Goal: Information Seeking & Learning: Learn about a topic

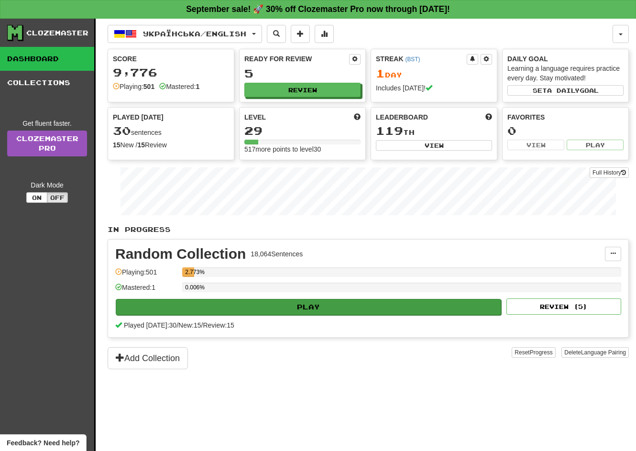
click at [284, 306] on button "Play" at bounding box center [308, 307] width 385 height 16
select select "**"
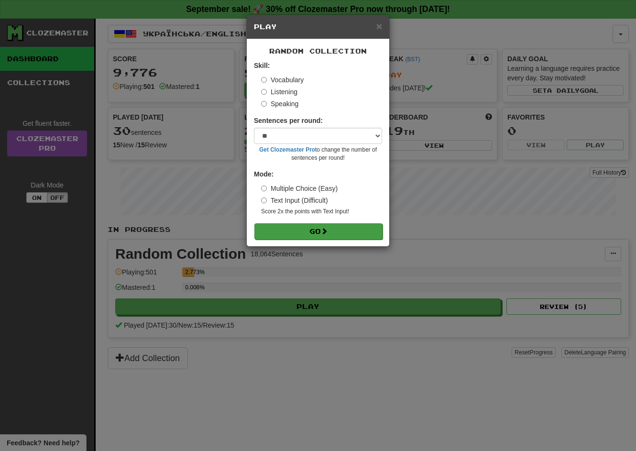
click at [312, 231] on button "Go" at bounding box center [318, 231] width 128 height 16
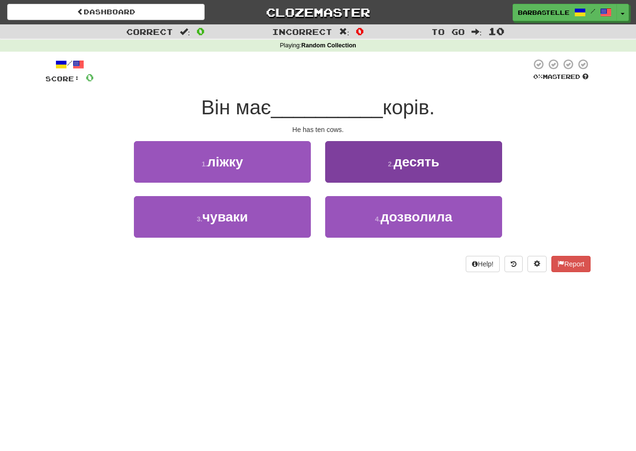
click at [384, 160] on button "2 . десять" at bounding box center [413, 162] width 177 height 42
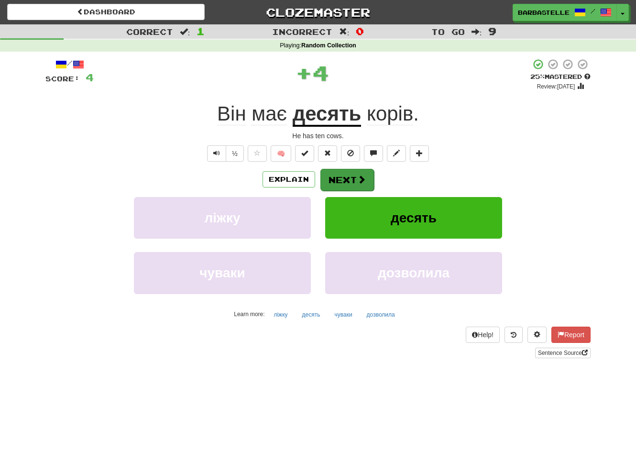
click at [360, 181] on span at bounding box center [361, 179] width 9 height 9
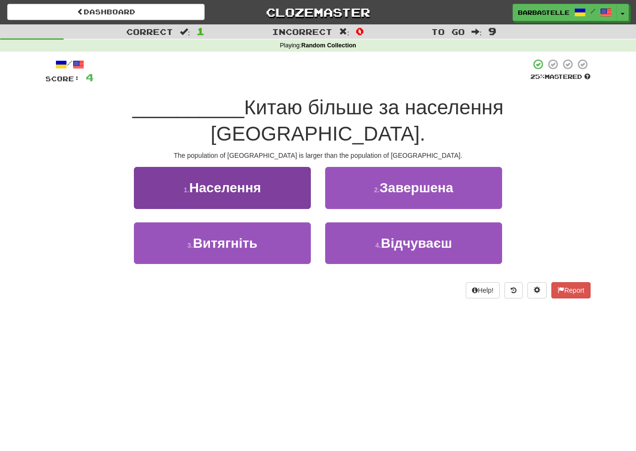
click at [281, 167] on button "1 . Населення" at bounding box center [222, 188] width 177 height 42
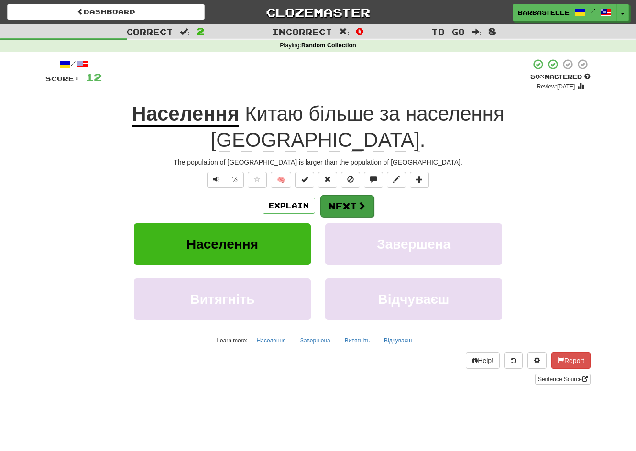
click at [342, 195] on button "Next" at bounding box center [347, 206] width 54 height 22
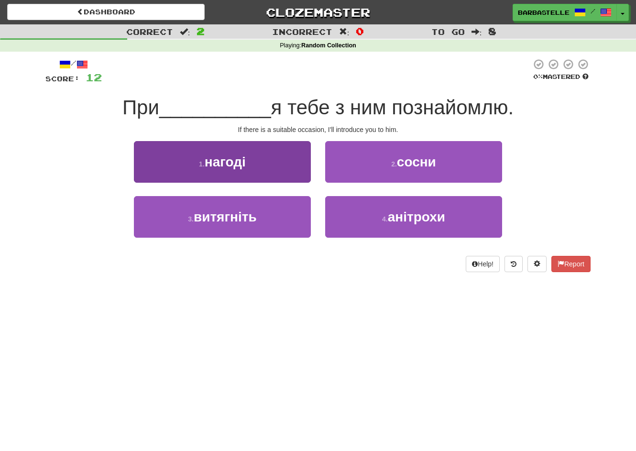
click at [280, 179] on button "1 . нагоді" at bounding box center [222, 162] width 177 height 42
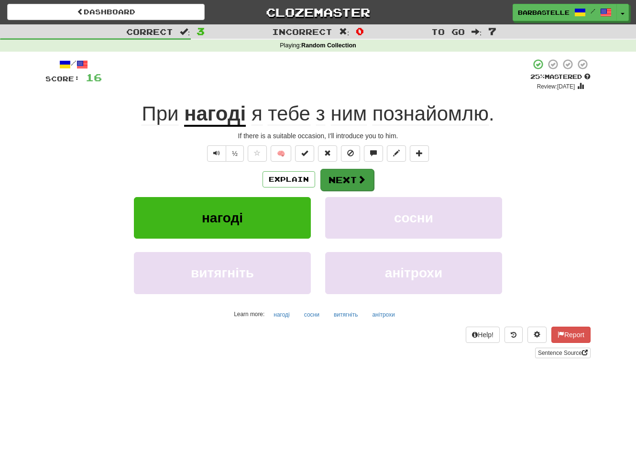
click at [345, 178] on button "Next" at bounding box center [347, 180] width 54 height 22
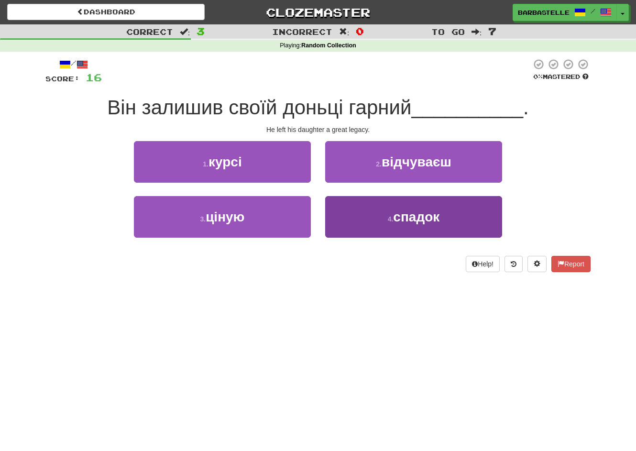
click at [345, 218] on button "4 . спадок" at bounding box center [413, 217] width 177 height 42
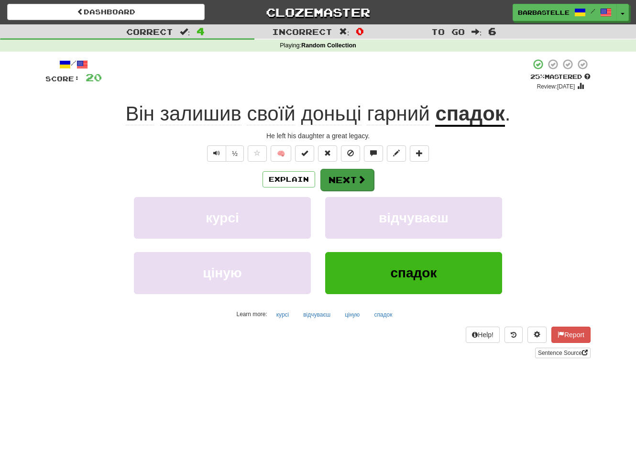
click at [340, 186] on button "Next" at bounding box center [347, 180] width 54 height 22
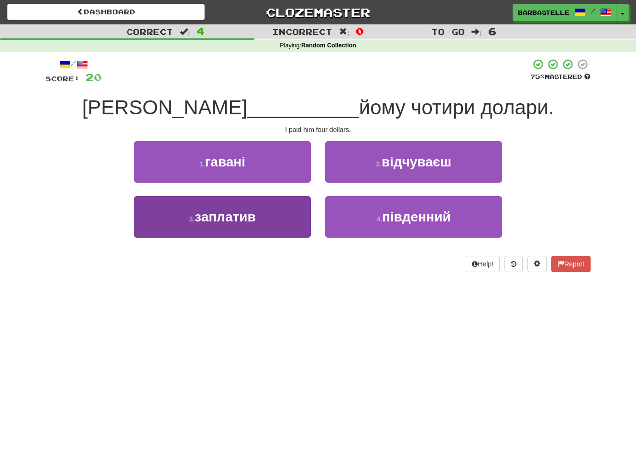
click at [306, 213] on button "3 . заплатив" at bounding box center [222, 217] width 177 height 42
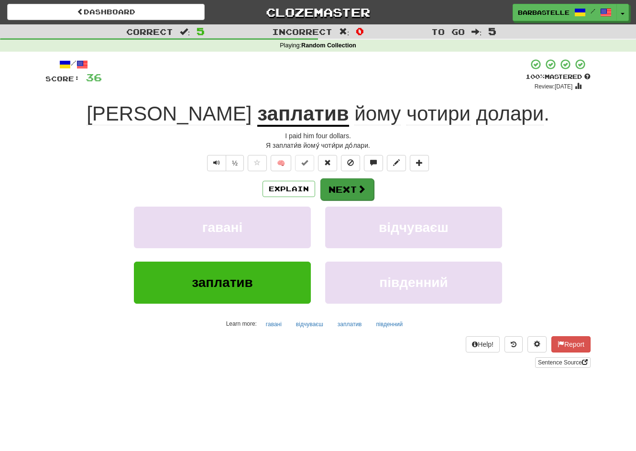
click at [341, 185] on button "Next" at bounding box center [347, 189] width 54 height 22
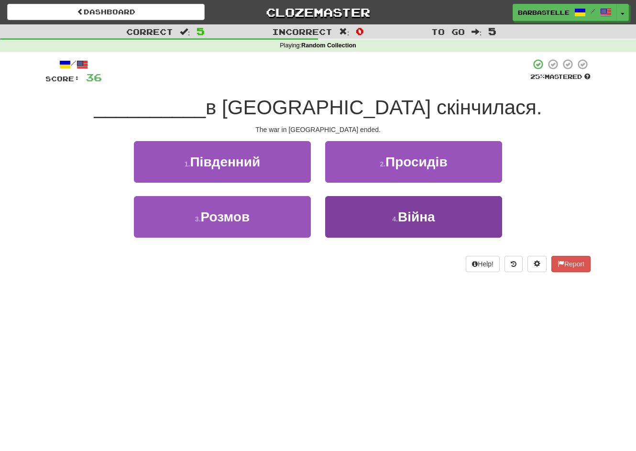
click at [347, 209] on button "4 . Війна" at bounding box center [413, 217] width 177 height 42
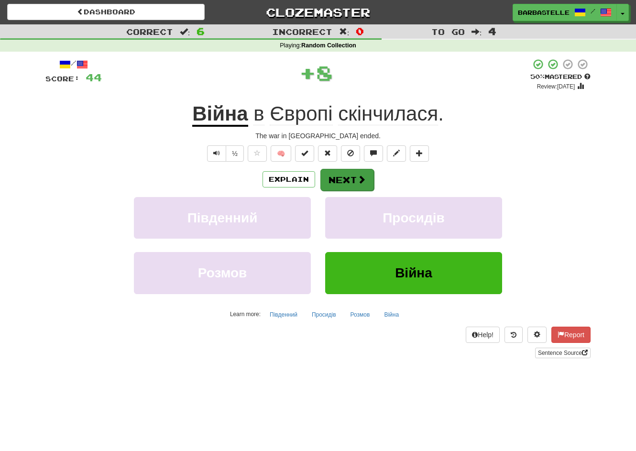
click at [342, 182] on button "Next" at bounding box center [347, 180] width 54 height 22
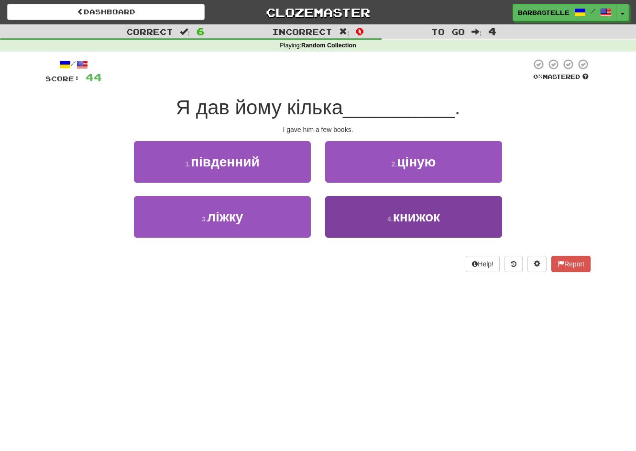
click at [348, 214] on button "4 . книжок" at bounding box center [413, 217] width 177 height 42
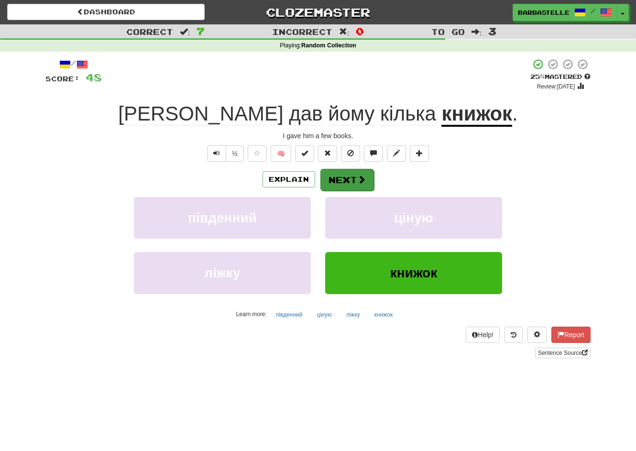
click at [343, 176] on button "Next" at bounding box center [347, 180] width 54 height 22
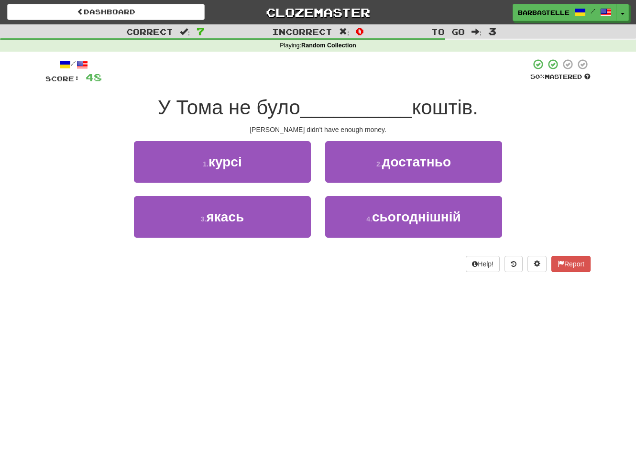
click at [343, 176] on button "2 . достатньо" at bounding box center [413, 162] width 177 height 42
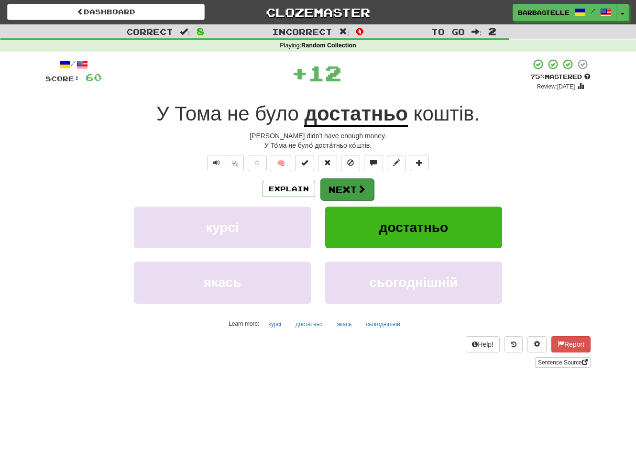
click at [344, 190] on button "Next" at bounding box center [347, 189] width 54 height 22
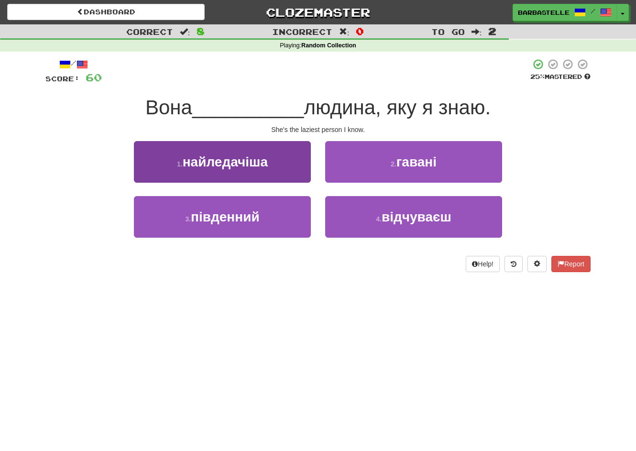
click at [281, 170] on button "1 . найледачіша" at bounding box center [222, 162] width 177 height 42
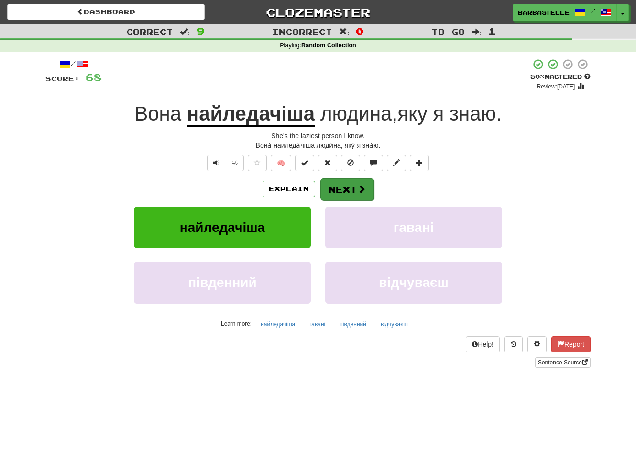
click at [344, 185] on button "Next" at bounding box center [347, 189] width 54 height 22
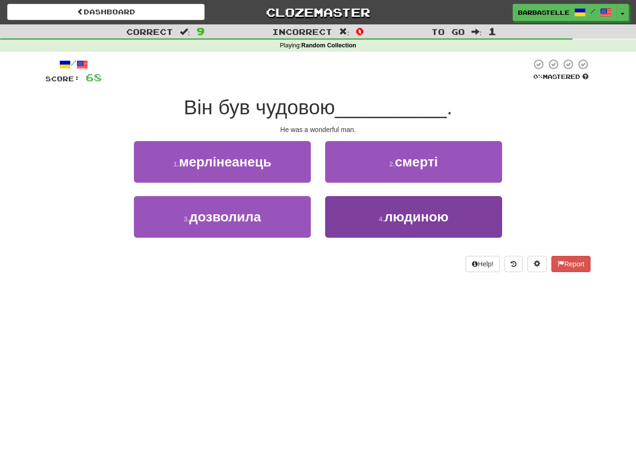
click at [335, 213] on button "4 . людиною" at bounding box center [413, 217] width 177 height 42
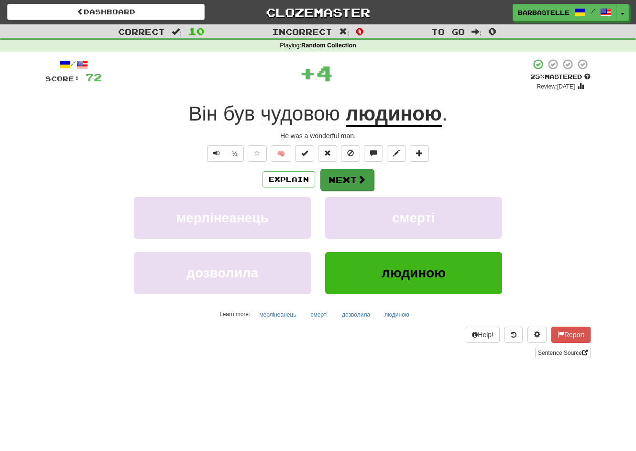
click at [348, 186] on button "Next" at bounding box center [347, 180] width 54 height 22
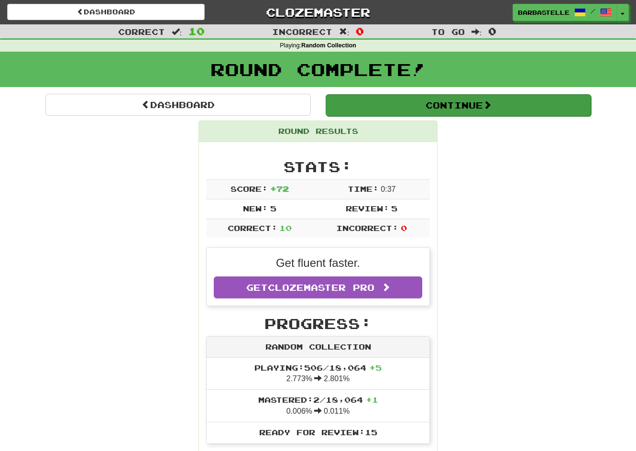
click at [375, 110] on button "Continue" at bounding box center [457, 105] width 265 height 22
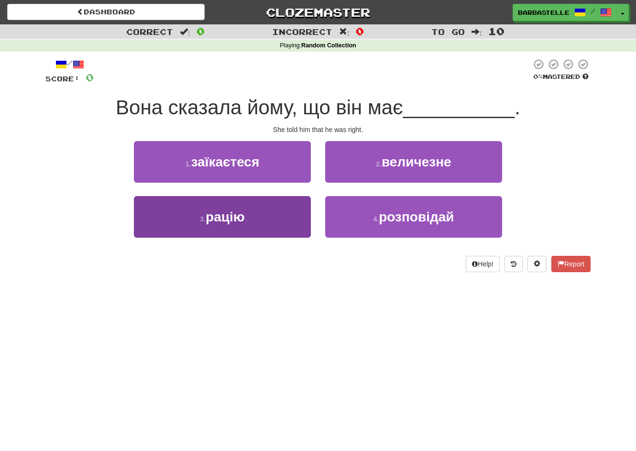
click at [272, 227] on button "3 . рацію" at bounding box center [222, 217] width 177 height 42
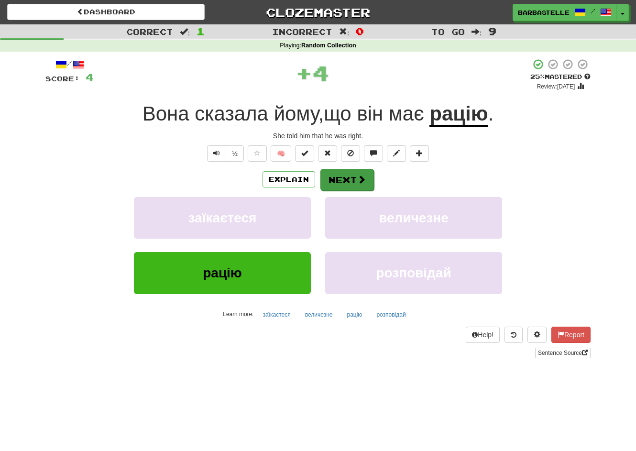
click at [359, 175] on span at bounding box center [361, 179] width 9 height 9
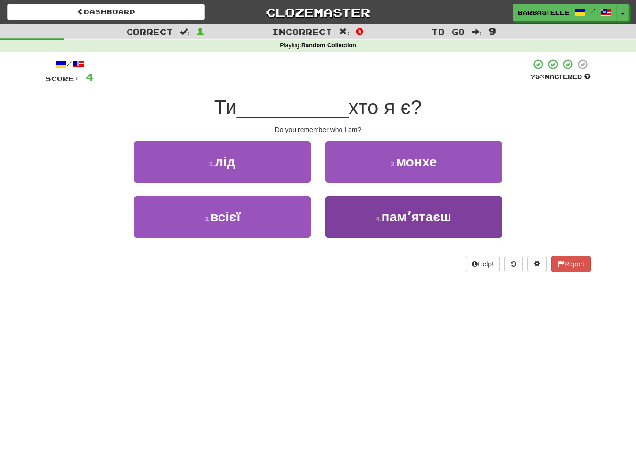
click at [366, 211] on button "4 . памʼятаєш" at bounding box center [413, 217] width 177 height 42
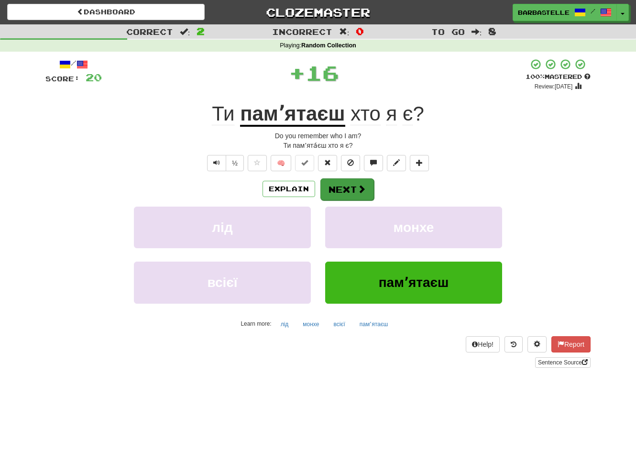
click at [362, 194] on button "Next" at bounding box center [347, 189] width 54 height 22
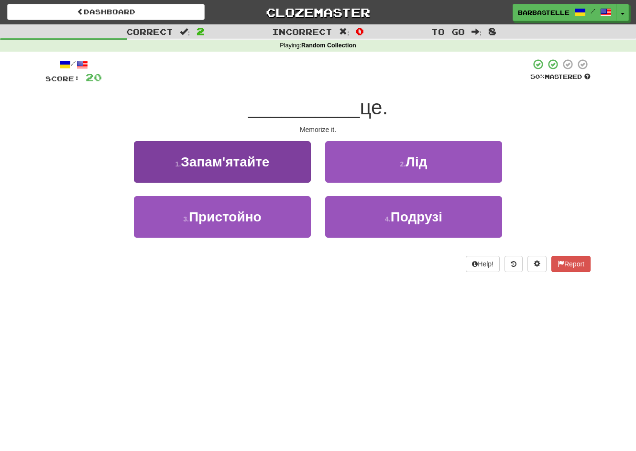
click at [286, 171] on button "1 . Запам'ятайте" at bounding box center [222, 162] width 177 height 42
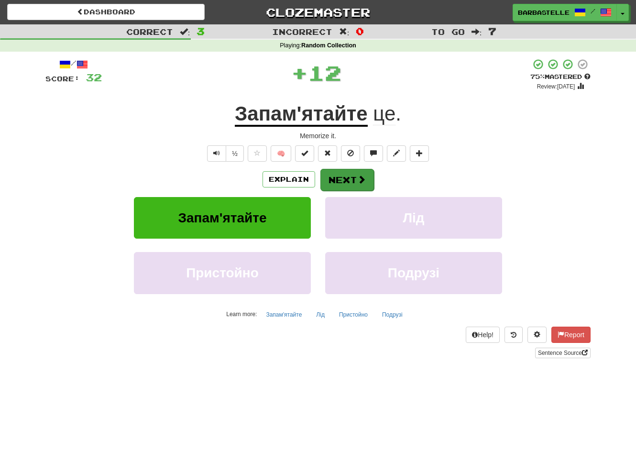
click at [342, 176] on button "Next" at bounding box center [347, 180] width 54 height 22
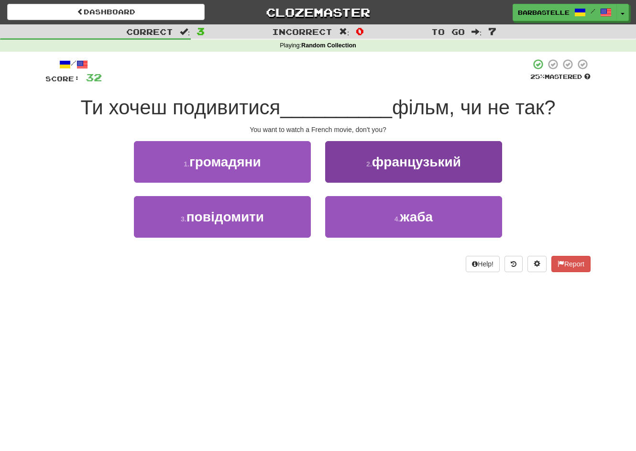
click at [348, 171] on button "2 . [DEMOGRAPHIC_DATA]" at bounding box center [413, 162] width 177 height 42
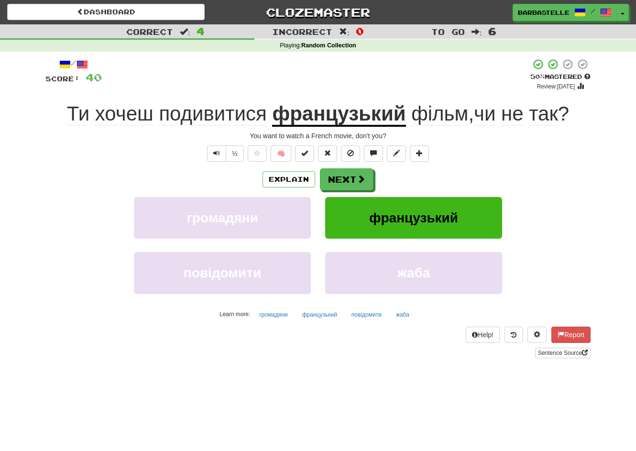
click at [348, 171] on button "Next" at bounding box center [347, 179] width 54 height 22
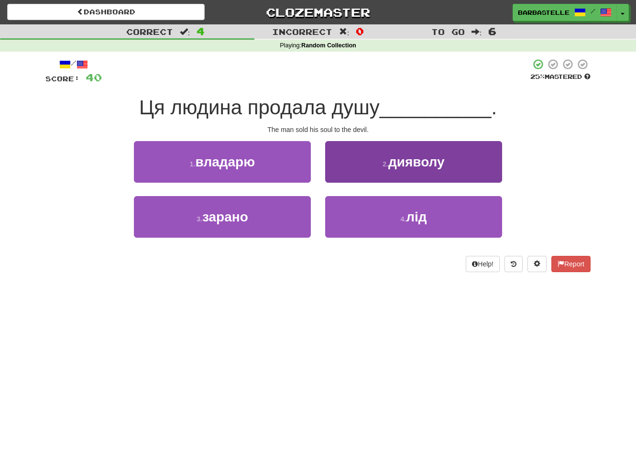
click at [351, 169] on button "2 . дияволу" at bounding box center [413, 162] width 177 height 42
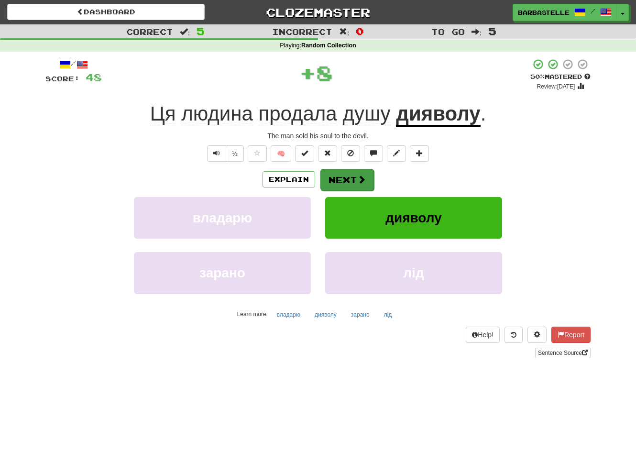
click at [351, 174] on button "Next" at bounding box center [347, 180] width 54 height 22
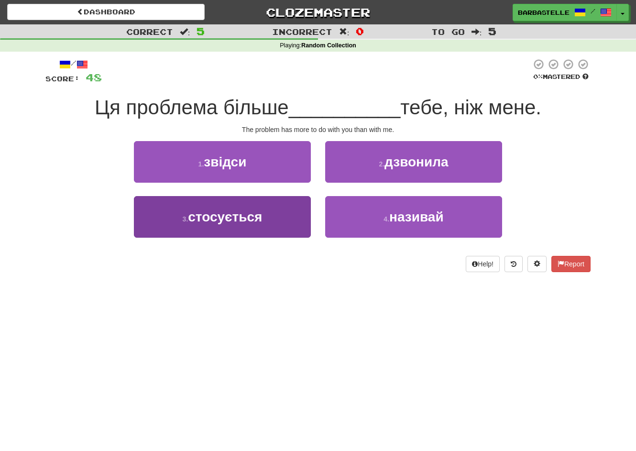
click at [295, 221] on button "3 . стосується" at bounding box center [222, 217] width 177 height 42
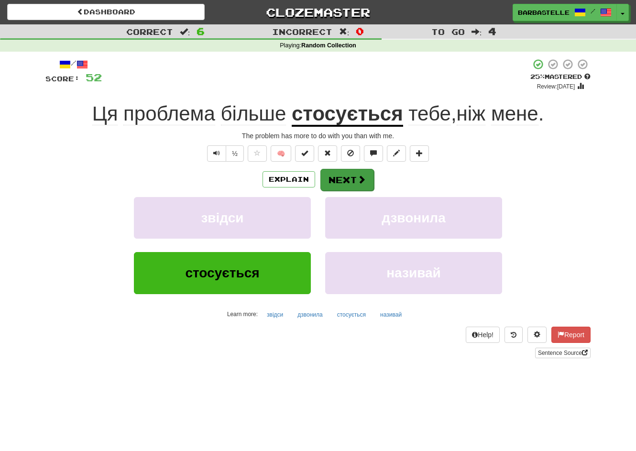
click at [342, 181] on button "Next" at bounding box center [347, 180] width 54 height 22
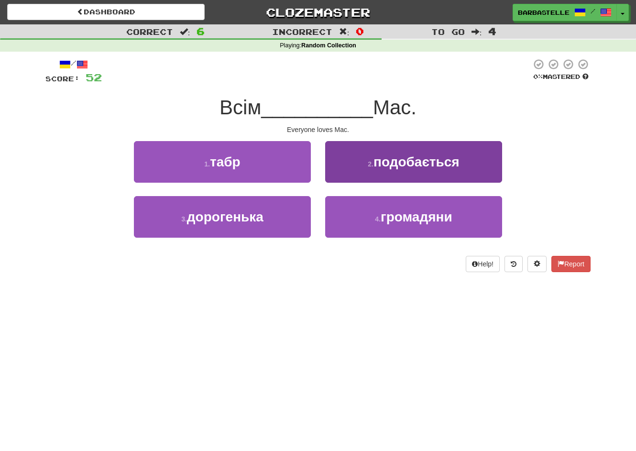
click at [349, 171] on button "2 . подобається" at bounding box center [413, 162] width 177 height 42
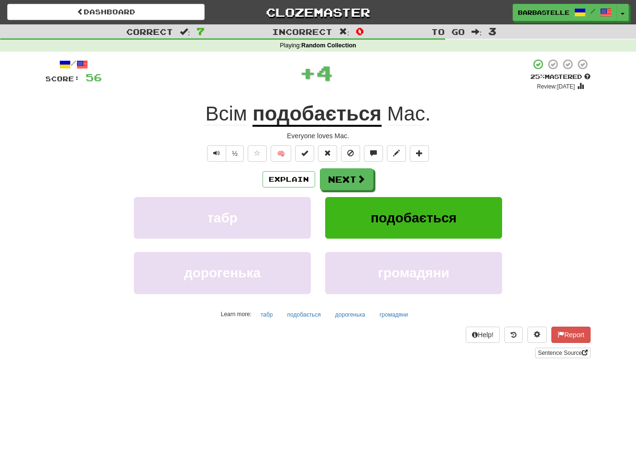
click at [349, 171] on button "Next" at bounding box center [347, 179] width 54 height 22
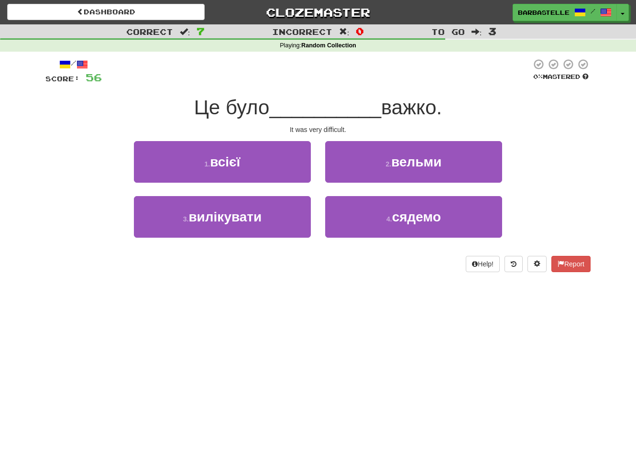
click at [349, 171] on button "2 . вельми" at bounding box center [413, 162] width 177 height 42
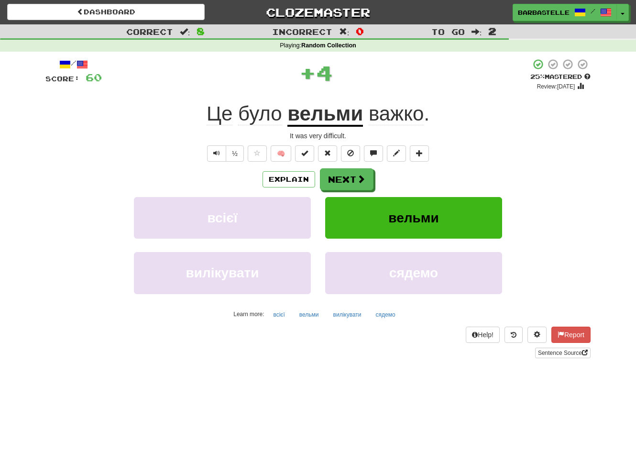
click at [349, 171] on button "Next" at bounding box center [347, 179] width 54 height 22
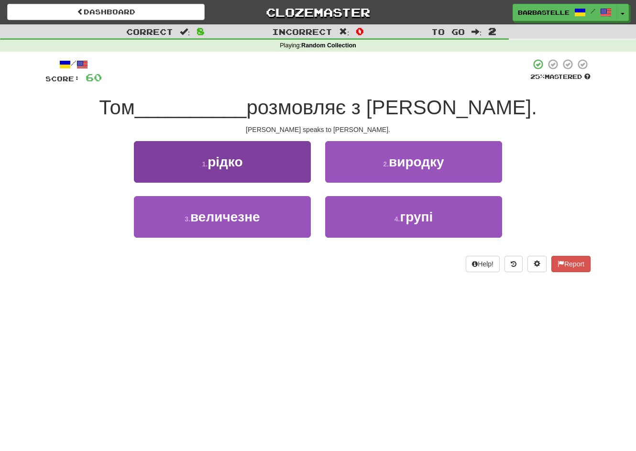
click at [280, 173] on button "1 . рідко" at bounding box center [222, 162] width 177 height 42
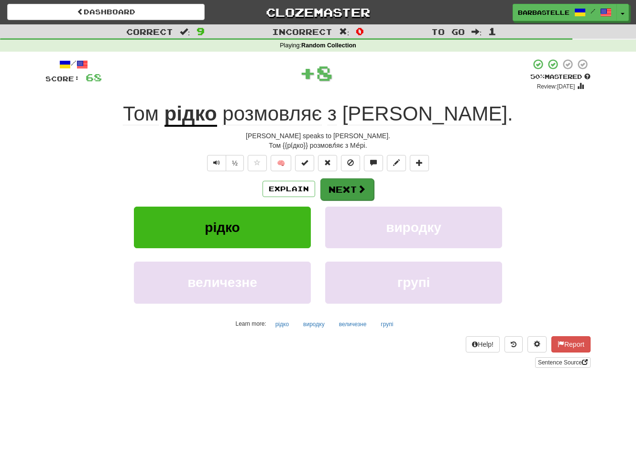
click at [360, 186] on span at bounding box center [361, 188] width 9 height 9
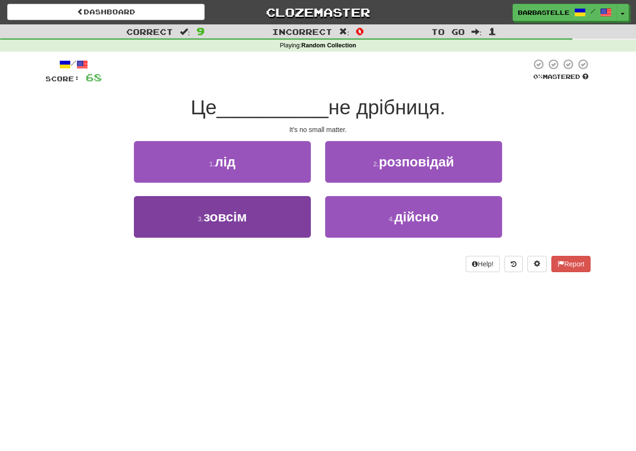
click at [283, 225] on button "3 . зовсім" at bounding box center [222, 217] width 177 height 42
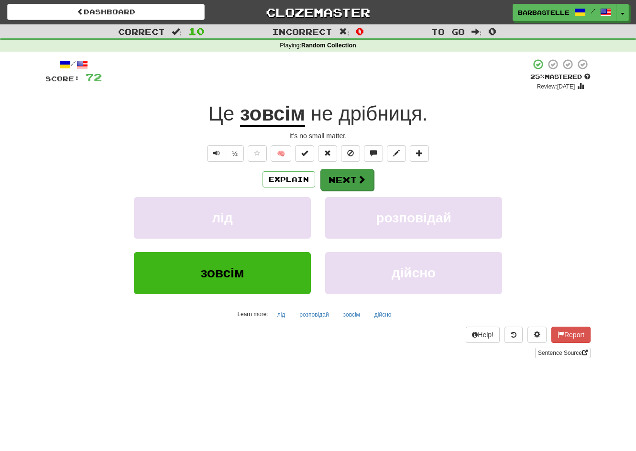
click at [355, 179] on button "Next" at bounding box center [347, 180] width 54 height 22
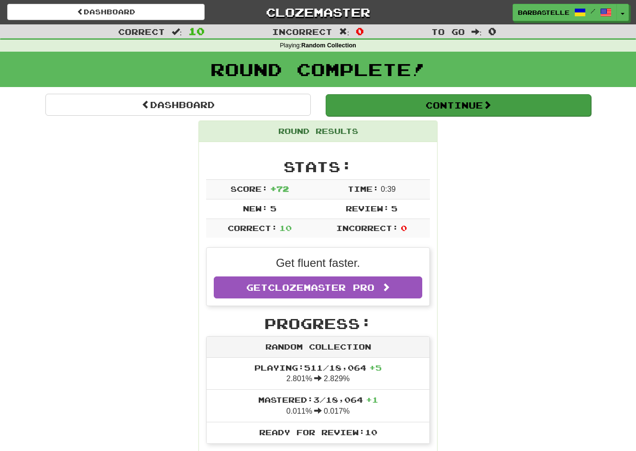
click at [425, 109] on button "Continue" at bounding box center [457, 105] width 265 height 22
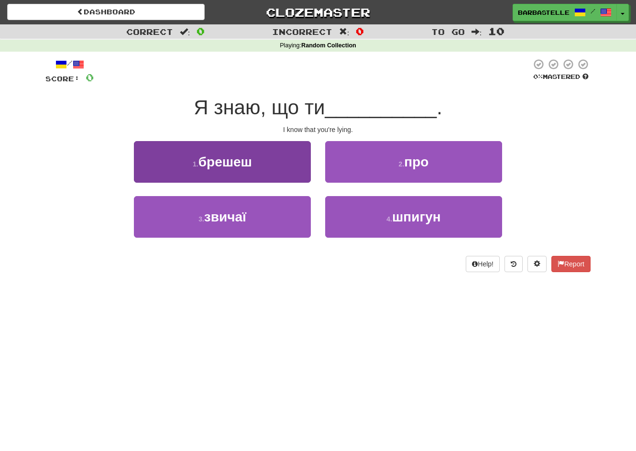
click at [290, 171] on button "1 . брешеш" at bounding box center [222, 162] width 177 height 42
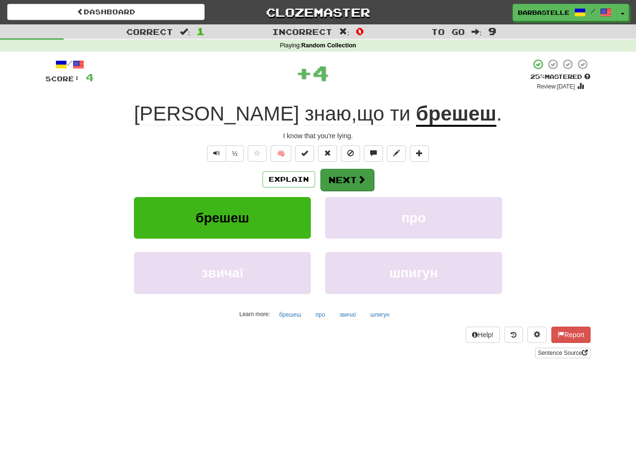
click at [357, 179] on span at bounding box center [361, 179] width 9 height 9
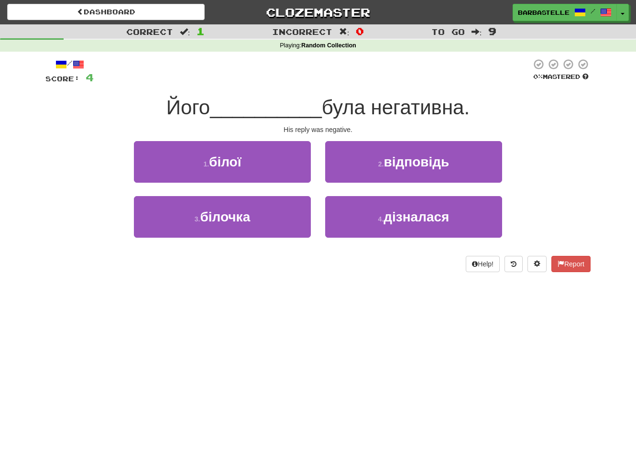
click at [357, 179] on button "2 . відповідь" at bounding box center [413, 162] width 177 height 42
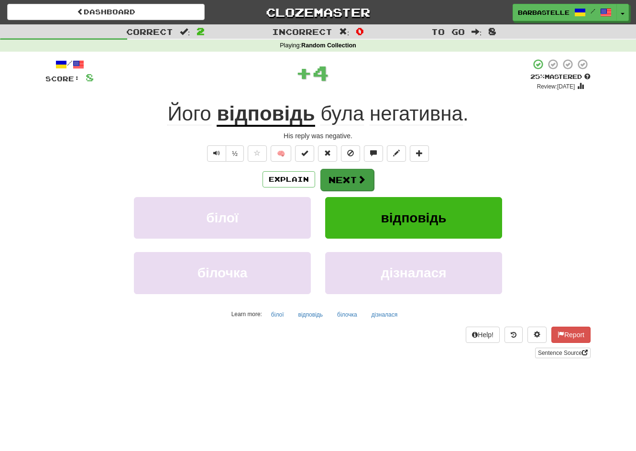
click at [344, 185] on button "Next" at bounding box center [347, 180] width 54 height 22
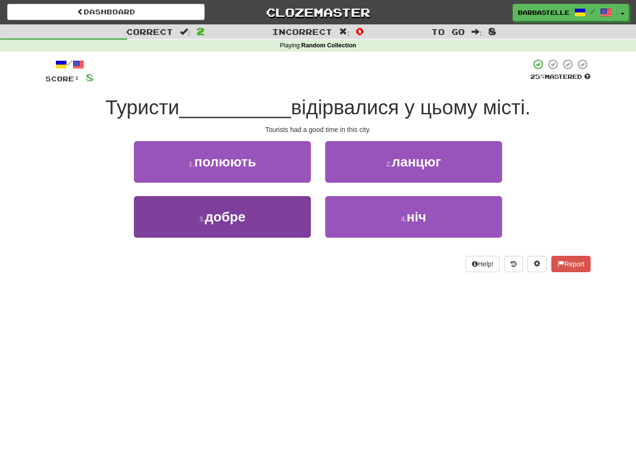
click at [296, 210] on button "3 . добре" at bounding box center [222, 217] width 177 height 42
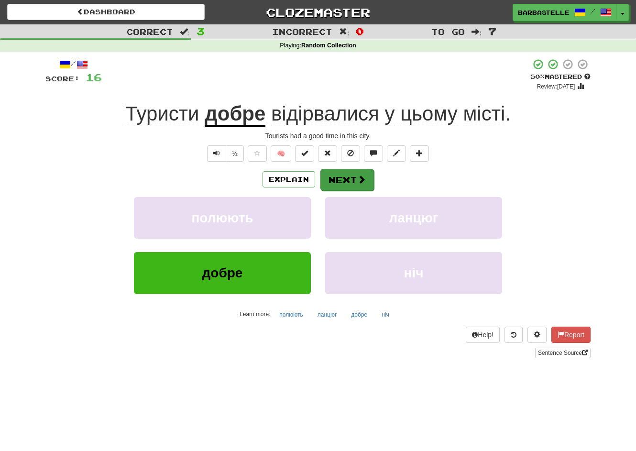
click at [339, 181] on button "Next" at bounding box center [347, 180] width 54 height 22
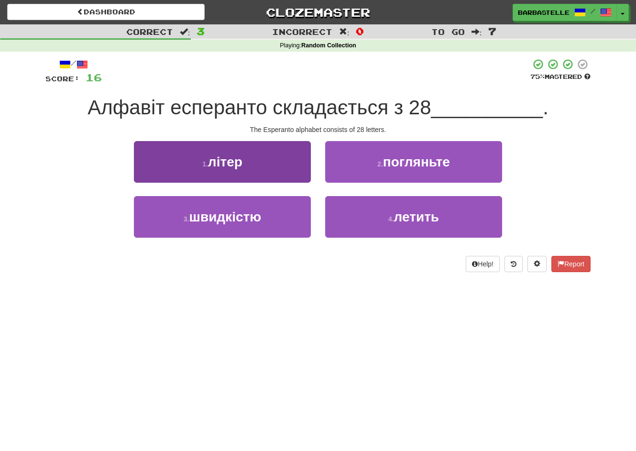
click at [276, 172] on button "1 . літер" at bounding box center [222, 162] width 177 height 42
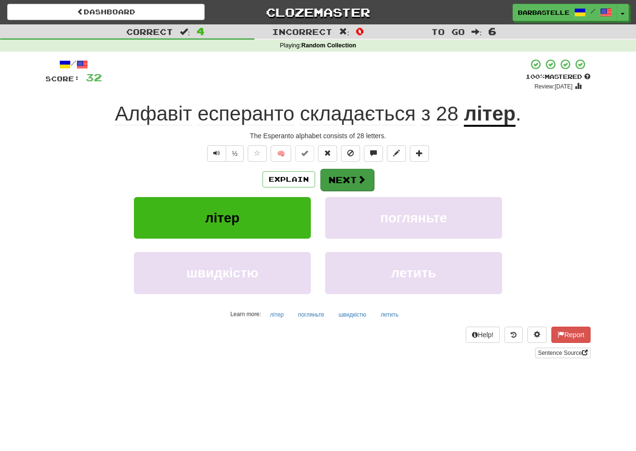
click at [345, 181] on button "Next" at bounding box center [347, 180] width 54 height 22
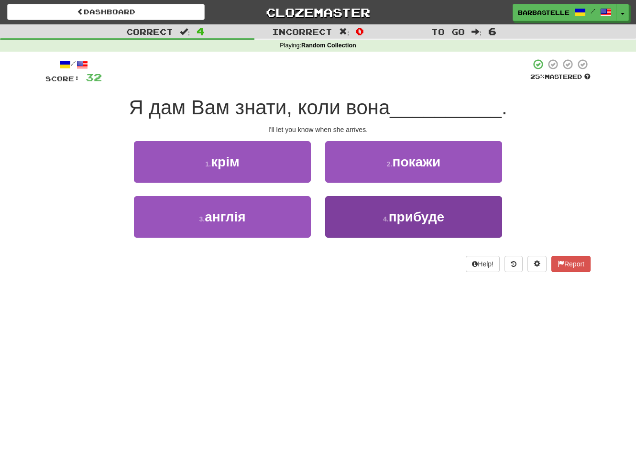
click at [352, 217] on button "4 . прибуде" at bounding box center [413, 217] width 177 height 42
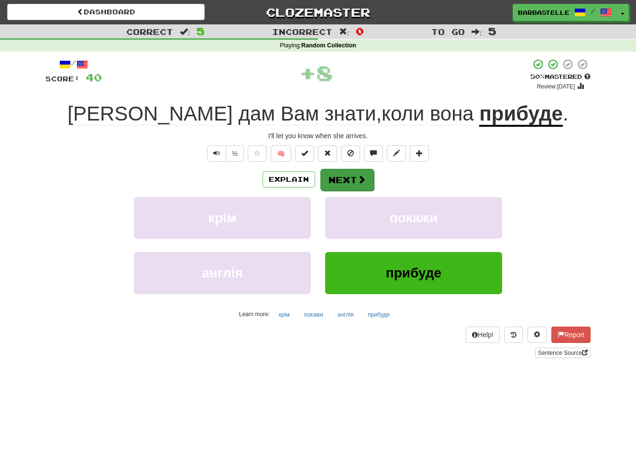
click at [329, 173] on button "Next" at bounding box center [347, 180] width 54 height 22
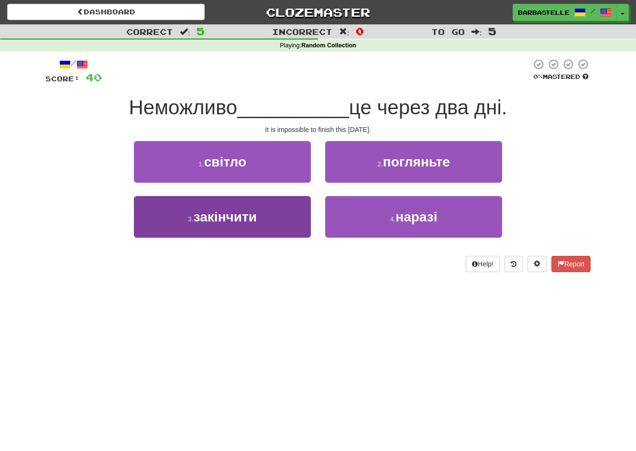
click at [284, 218] on button "3 . закінчити" at bounding box center [222, 217] width 177 height 42
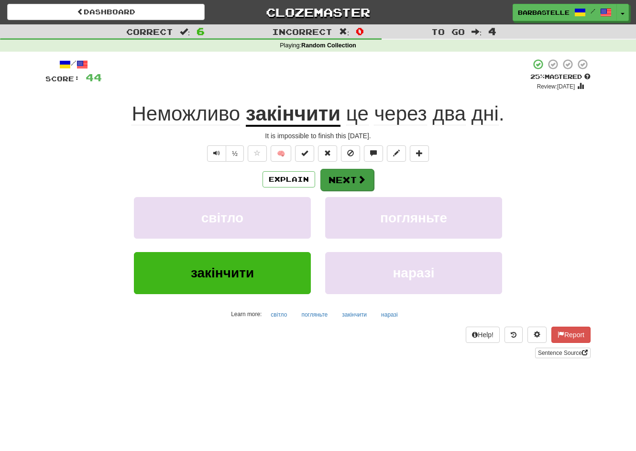
click at [335, 177] on button "Next" at bounding box center [347, 180] width 54 height 22
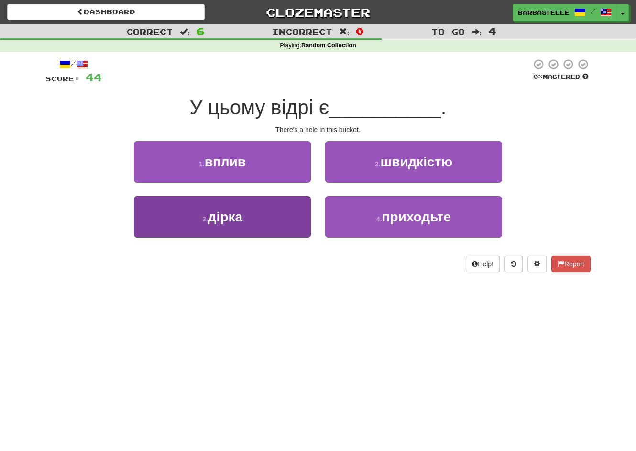
click at [286, 229] on button "3 . дірка" at bounding box center [222, 217] width 177 height 42
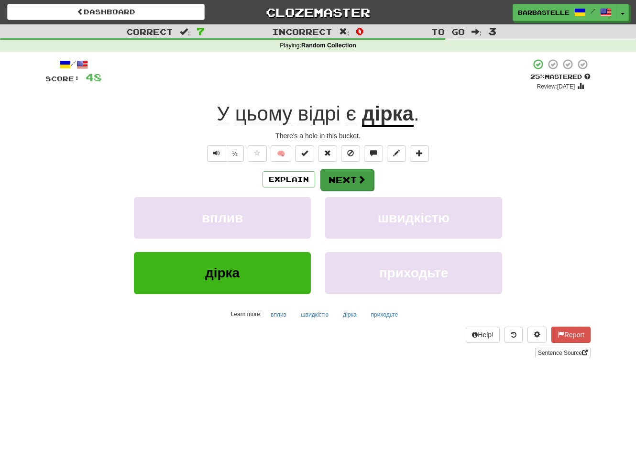
click at [345, 188] on button "Next" at bounding box center [347, 180] width 54 height 22
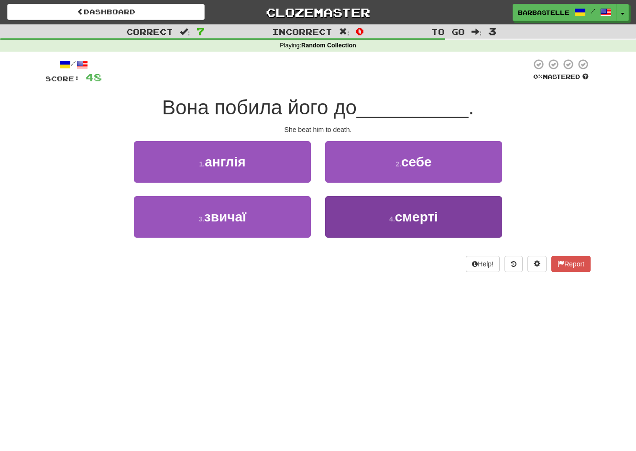
click at [346, 219] on button "4 . смерті" at bounding box center [413, 217] width 177 height 42
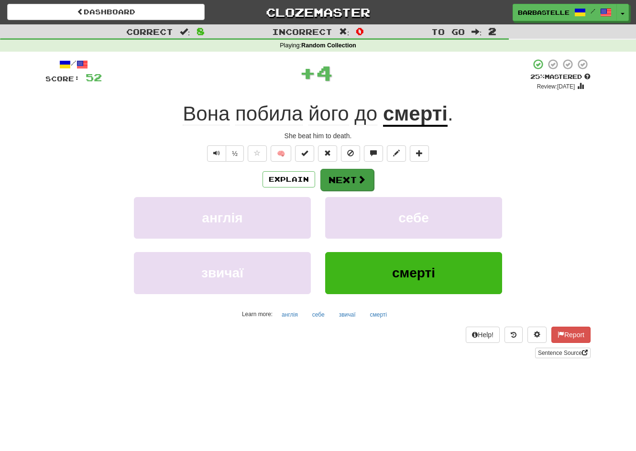
click at [336, 181] on button "Next" at bounding box center [347, 180] width 54 height 22
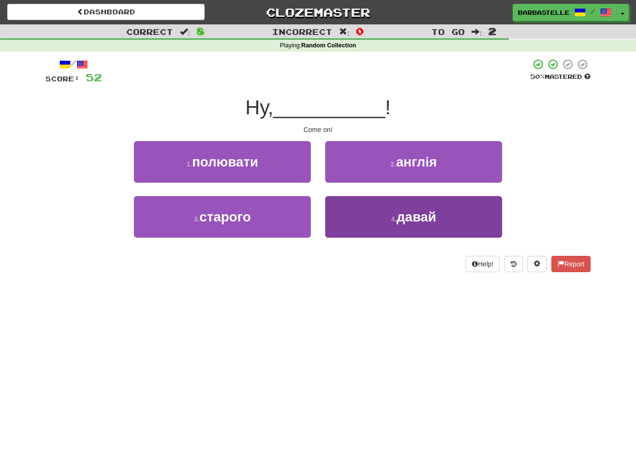
click at [342, 202] on button "4 . давай" at bounding box center [413, 217] width 177 height 42
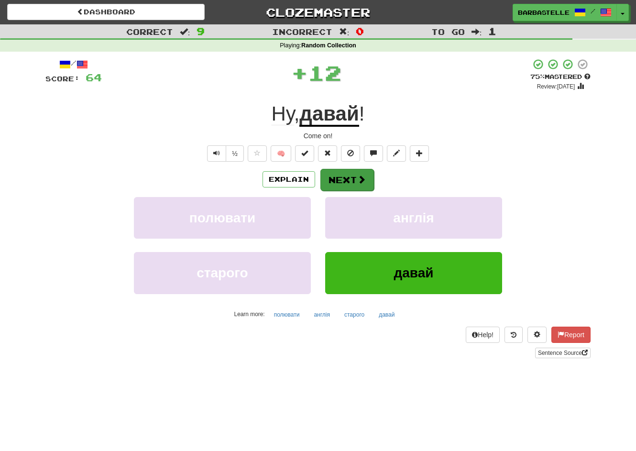
click at [340, 179] on button "Next" at bounding box center [347, 180] width 54 height 22
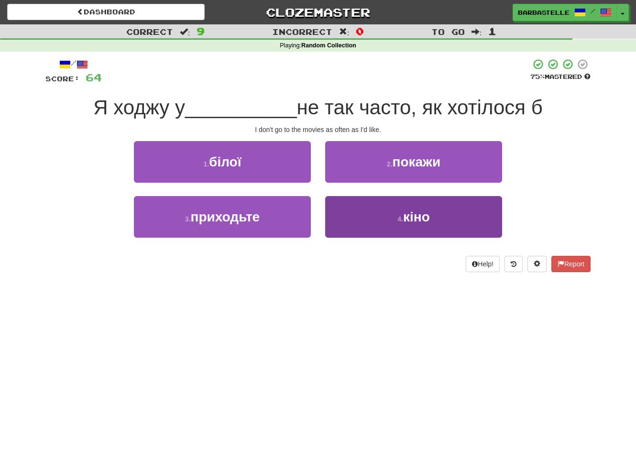
click at [345, 207] on button "4 . кіно" at bounding box center [413, 217] width 177 height 42
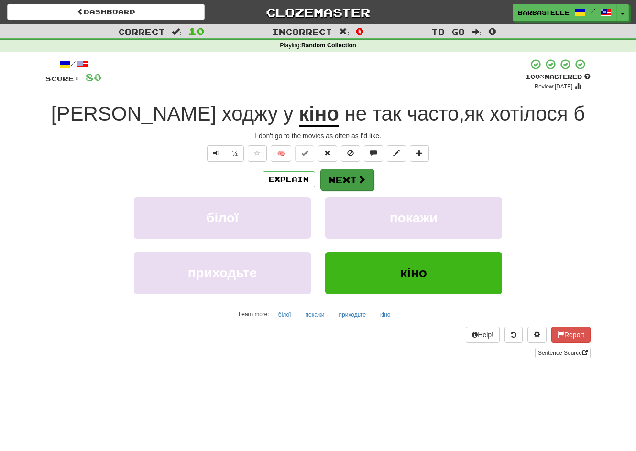
click at [341, 181] on button "Next" at bounding box center [347, 180] width 54 height 22
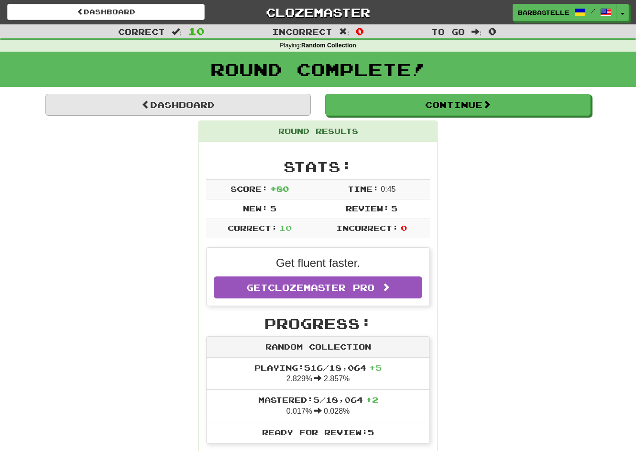
click at [279, 103] on link "Dashboard" at bounding box center [177, 105] width 265 height 22
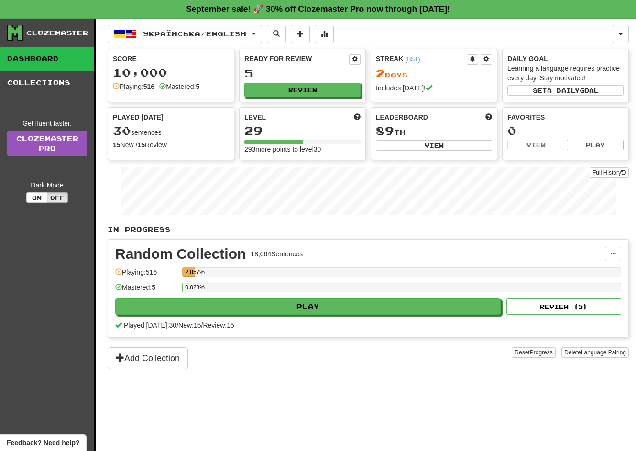
click at [399, 40] on div "Українська / English 한국어 / English Streak: 0 Review: 800 Points today: 0 Češtin…" at bounding box center [360, 34] width 505 height 18
